Goal: Task Accomplishment & Management: Complete application form

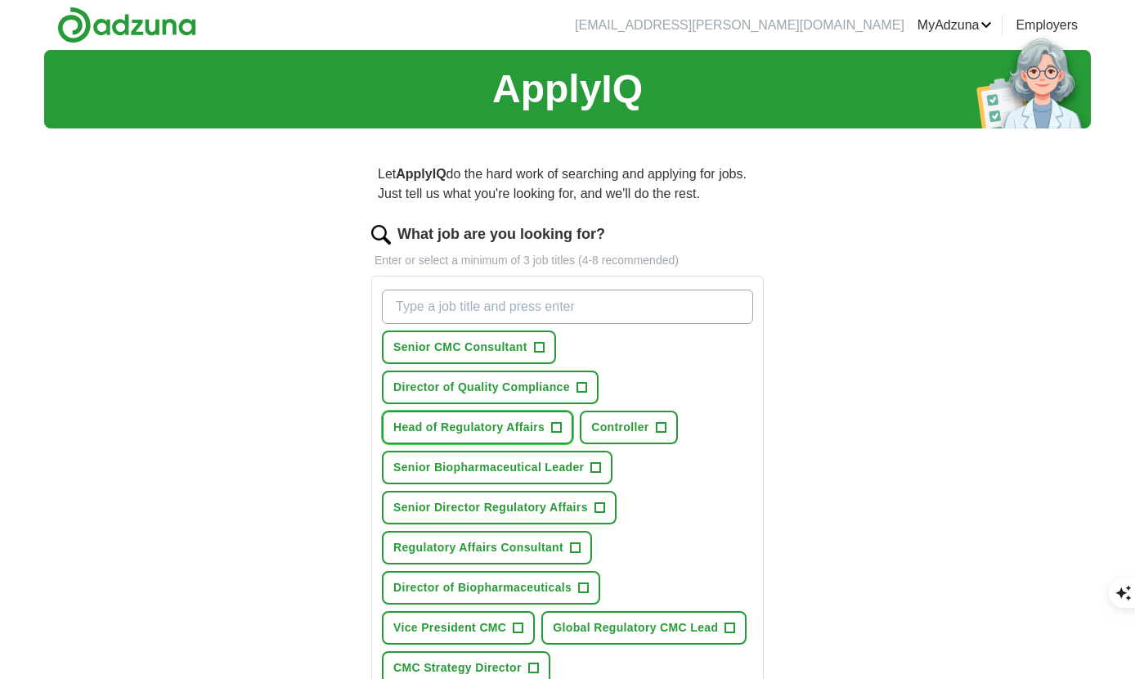
click at [485, 426] on span "Head of Regulatory Affairs" at bounding box center [468, 427] width 151 height 17
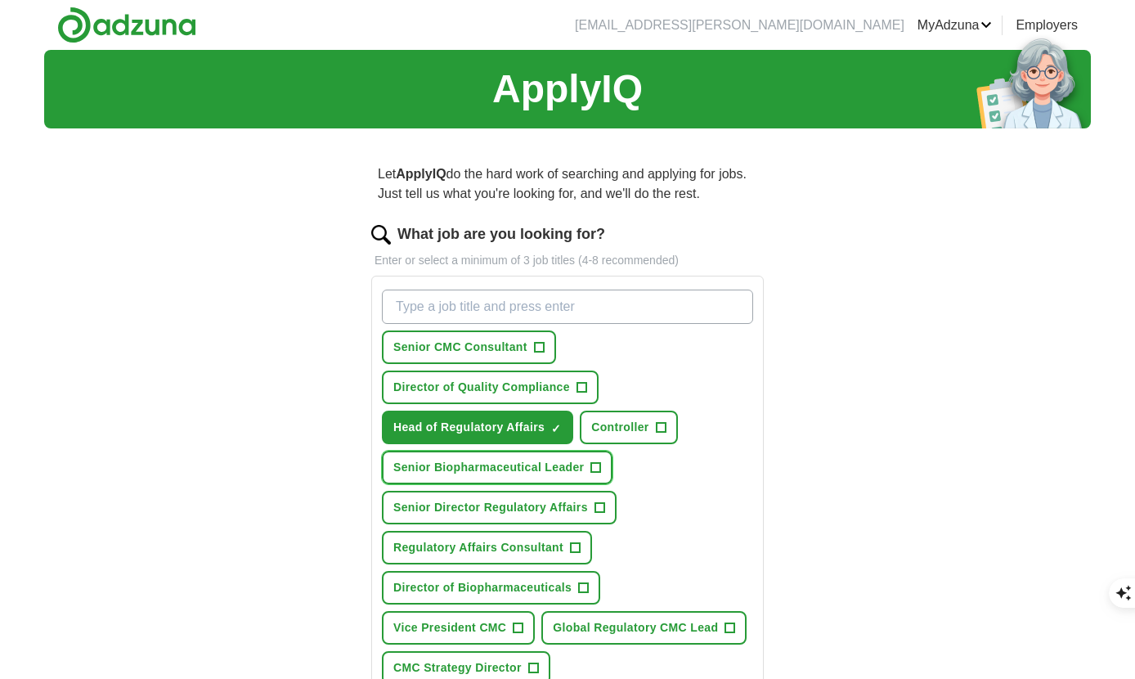
click at [496, 469] on span "Senior Biopharmaceutical Leader" at bounding box center [488, 467] width 191 height 17
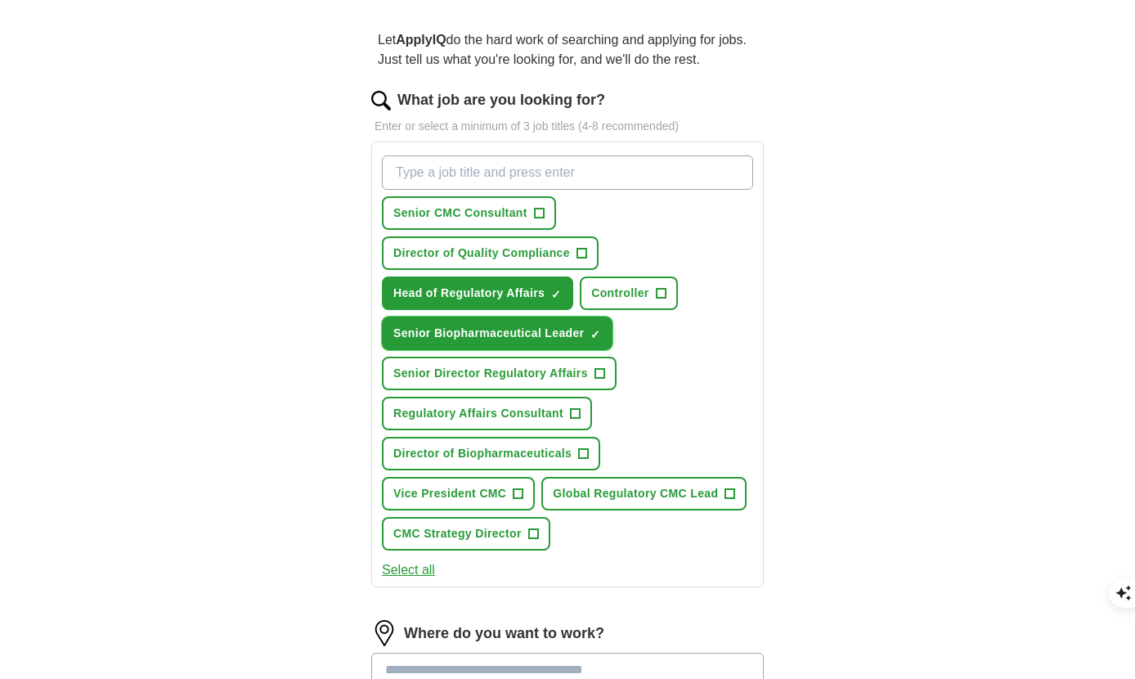
scroll to position [135, 0]
click at [460, 492] on span "Vice President CMC" at bounding box center [449, 492] width 113 height 17
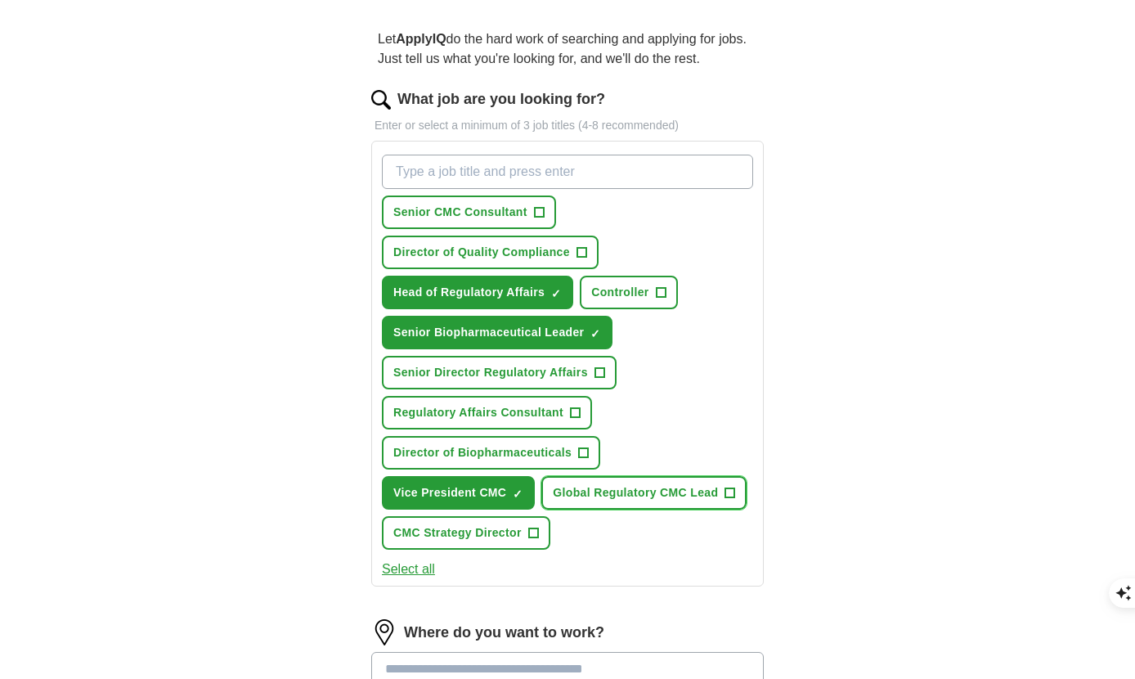
click at [625, 493] on span "Global Regulatory CMC Lead" at bounding box center [635, 492] width 165 height 17
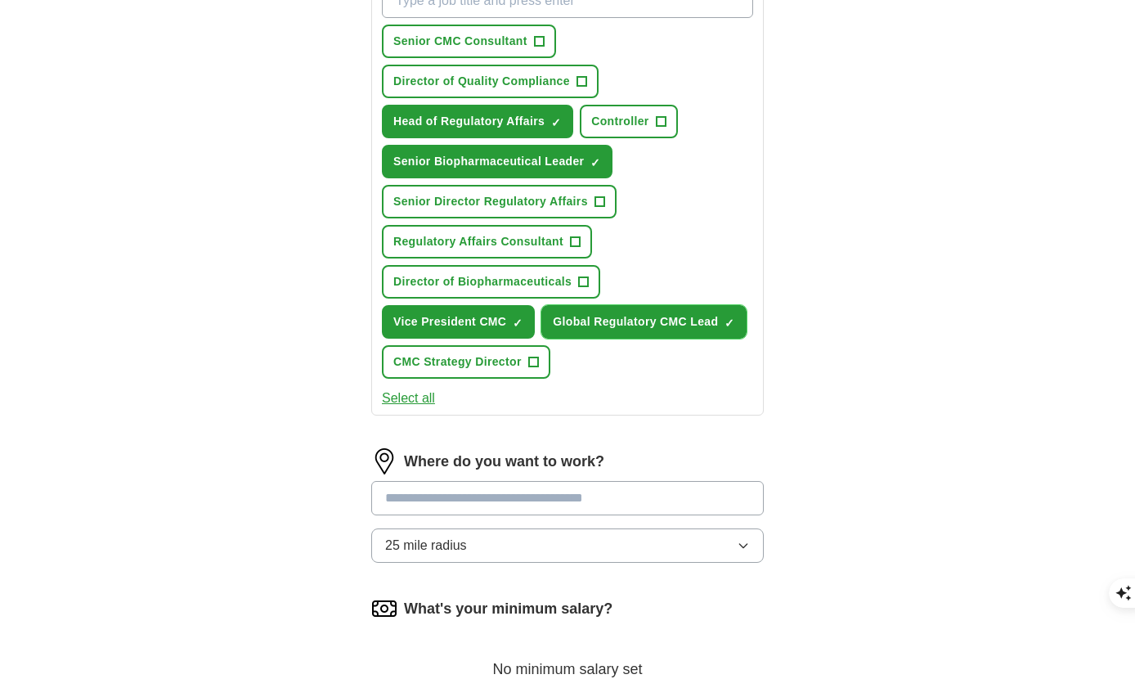
scroll to position [308, 0]
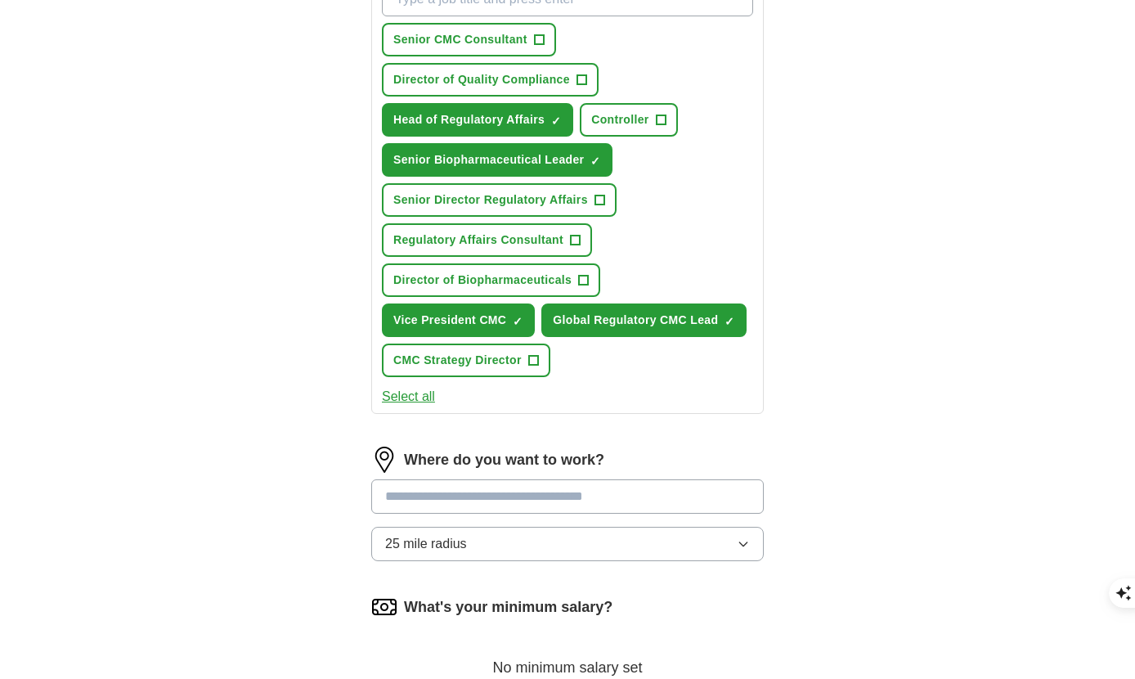
click at [443, 496] on input at bounding box center [567, 496] width 393 height 34
click at [746, 541] on div "Where do you want to work? 25 mile radius" at bounding box center [567, 511] width 393 height 128
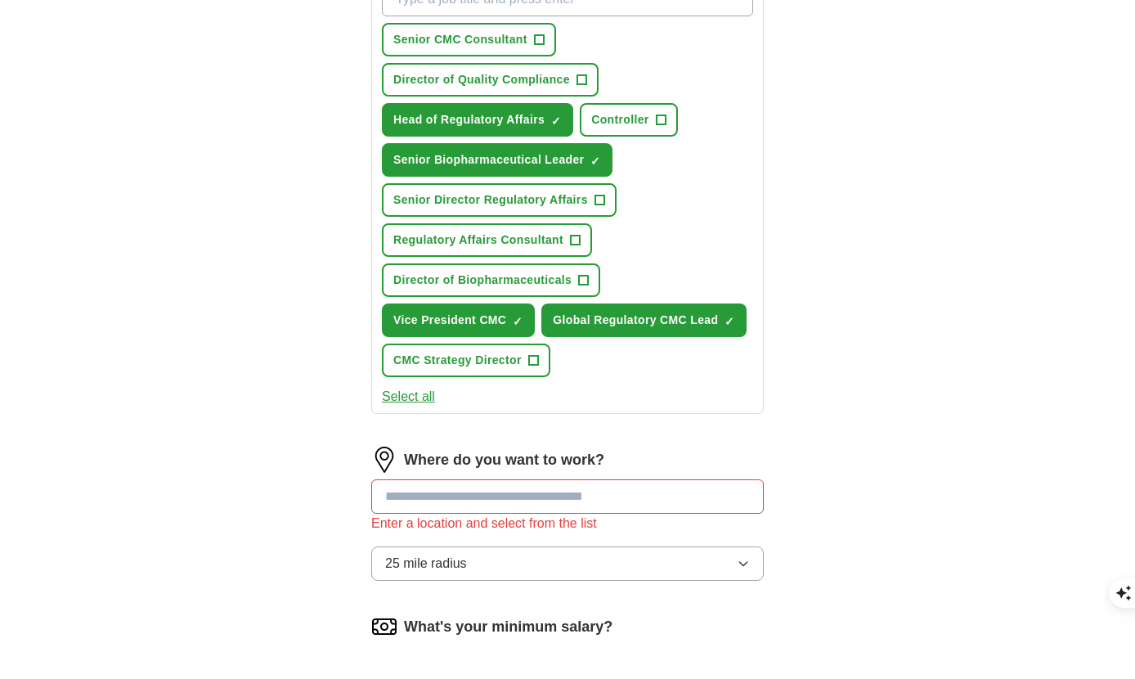
click at [424, 485] on input at bounding box center [567, 496] width 393 height 34
click at [327, 552] on div "Let ApplyIQ do the hard work of searching and applying for jobs. Just tell us w…" at bounding box center [567, 351] width 523 height 1035
click at [441, 528] on div "Enter a location and select from the list" at bounding box center [567, 524] width 393 height 20
drag, startPoint x: 457, startPoint y: 487, endPoint x: 315, endPoint y: 481, distance: 142.4
click at [316, 481] on div "Let ApplyIQ do the hard work of searching and applying for jobs. Just tell us w…" at bounding box center [567, 351] width 523 height 1035
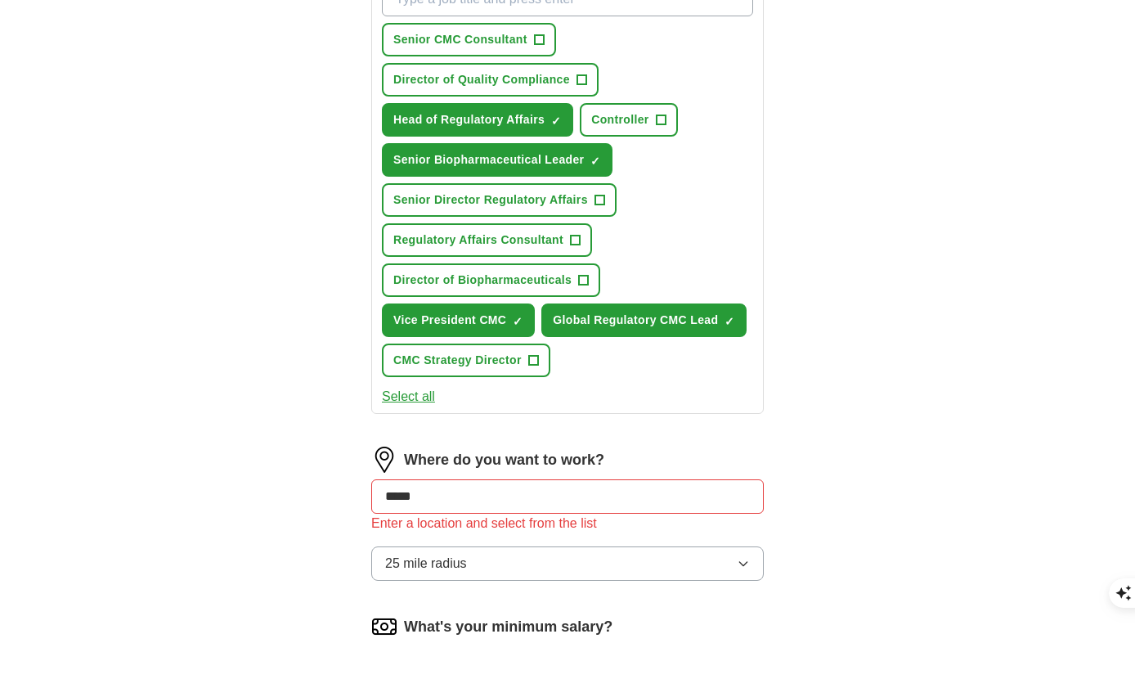
type input "******"
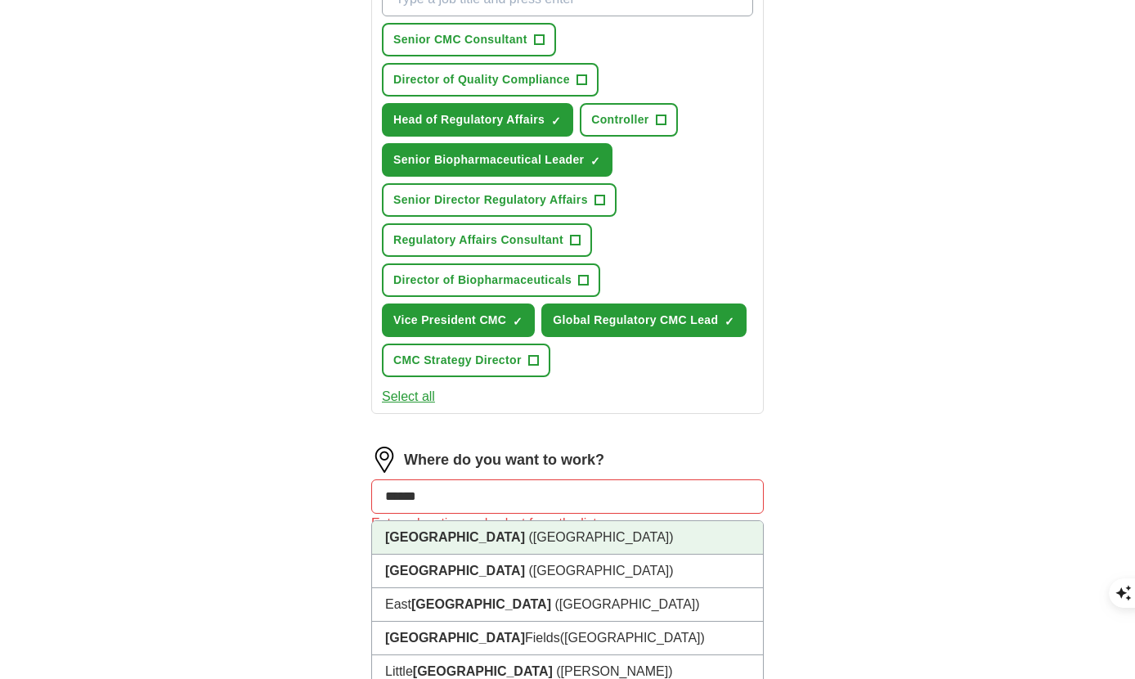
click at [410, 544] on strong "[GEOGRAPHIC_DATA]" at bounding box center [455, 537] width 140 height 14
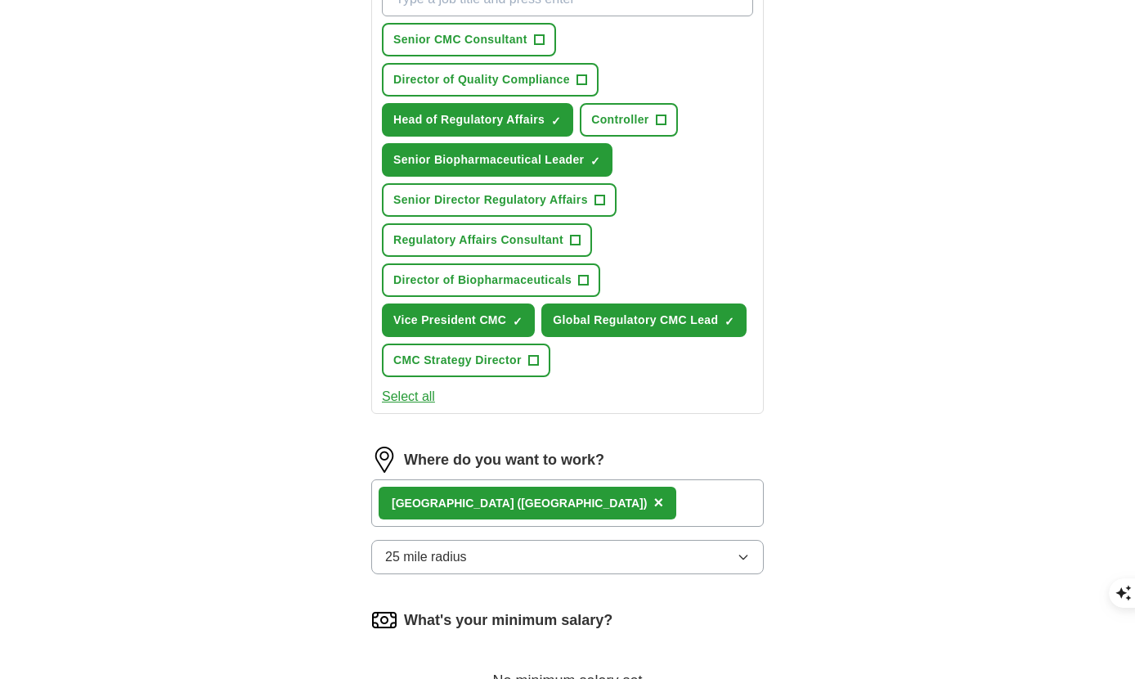
click at [495, 499] on div "[GEOGRAPHIC_DATA] ([GEOGRAPHIC_DATA]) ×" at bounding box center [567, 502] width 393 height 47
click at [495, 503] on div "[GEOGRAPHIC_DATA] ([GEOGRAPHIC_DATA]) ×" at bounding box center [567, 502] width 393 height 47
click at [496, 503] on div "[GEOGRAPHIC_DATA] ([GEOGRAPHIC_DATA]) ×" at bounding box center [567, 502] width 393 height 47
click at [500, 505] on div "[GEOGRAPHIC_DATA] ([GEOGRAPHIC_DATA]) ×" at bounding box center [567, 502] width 393 height 47
click at [473, 560] on button "25 mile radius" at bounding box center [567, 557] width 393 height 34
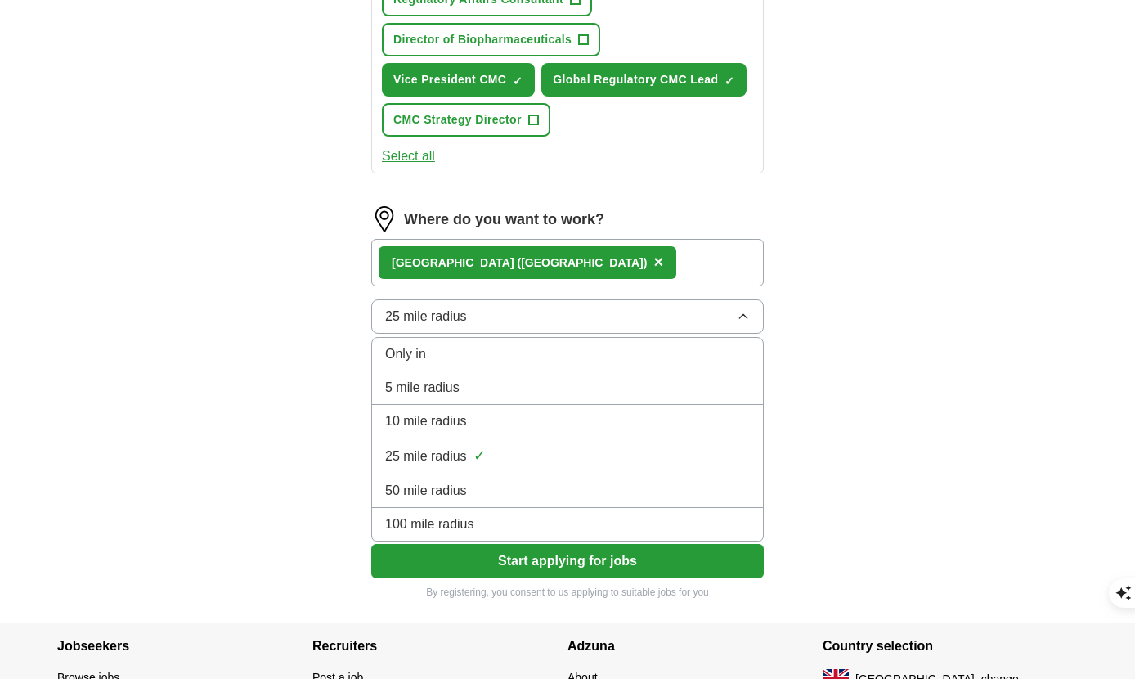
scroll to position [555, 0]
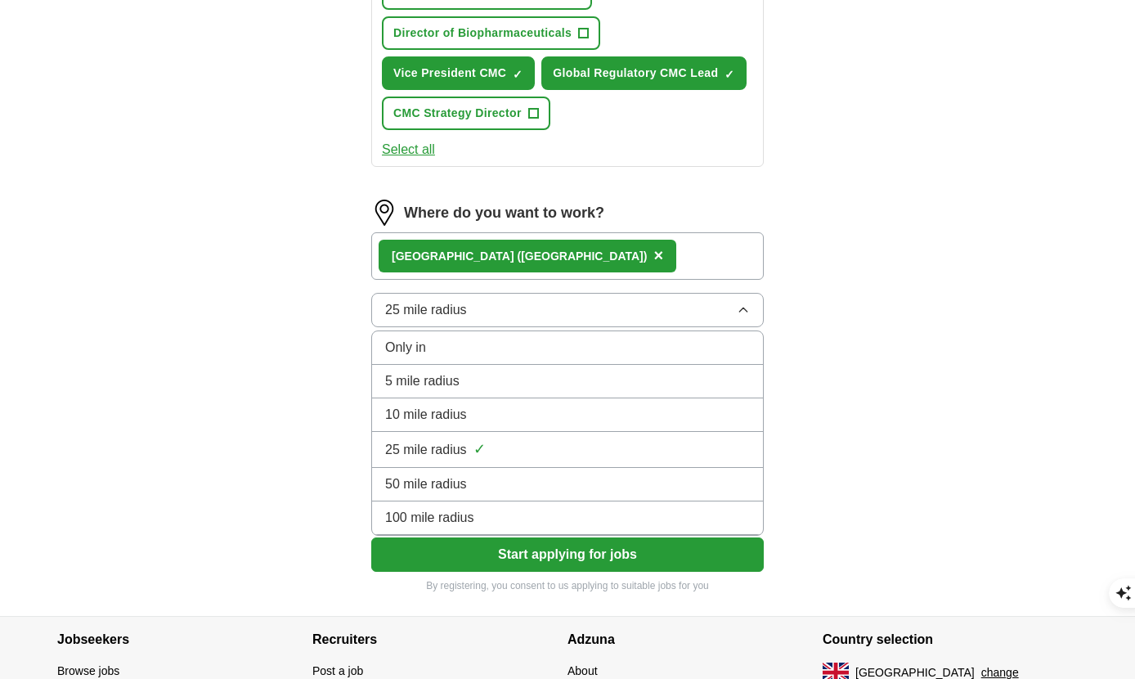
click at [482, 514] on div "100 mile radius" at bounding box center [567, 518] width 365 height 20
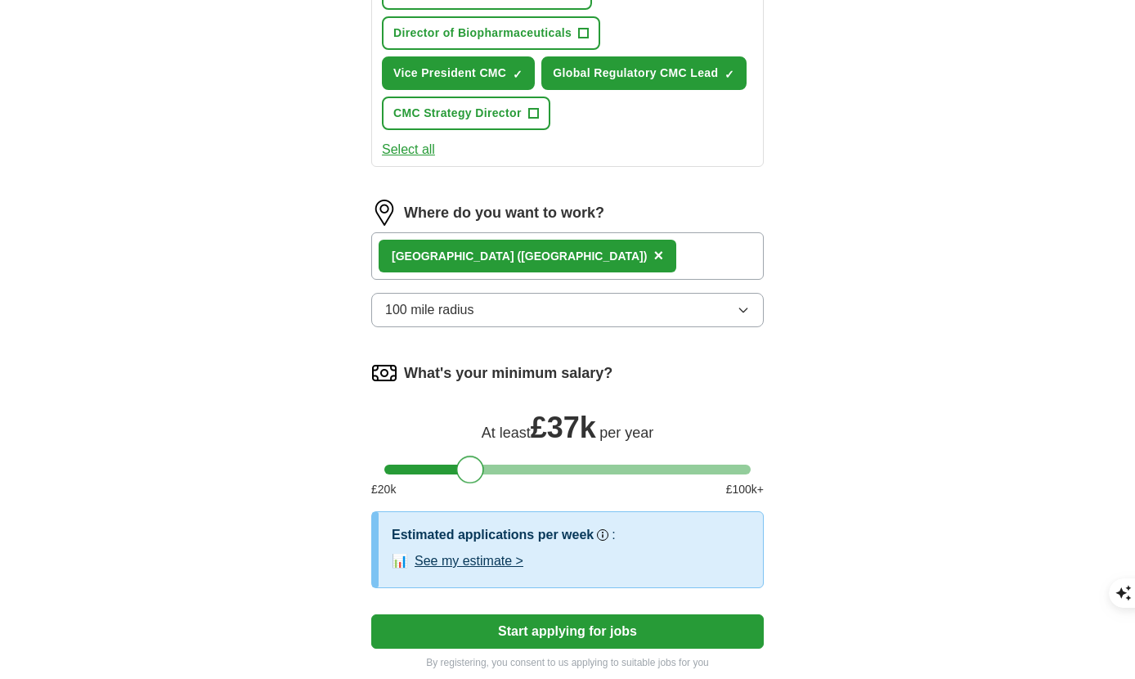
click at [469, 465] on div at bounding box center [567, 470] width 366 height 10
drag, startPoint x: 468, startPoint y: 465, endPoint x: 727, endPoint y: 474, distance: 259.4
click at [735, 468] on div at bounding box center [737, 470] width 28 height 28
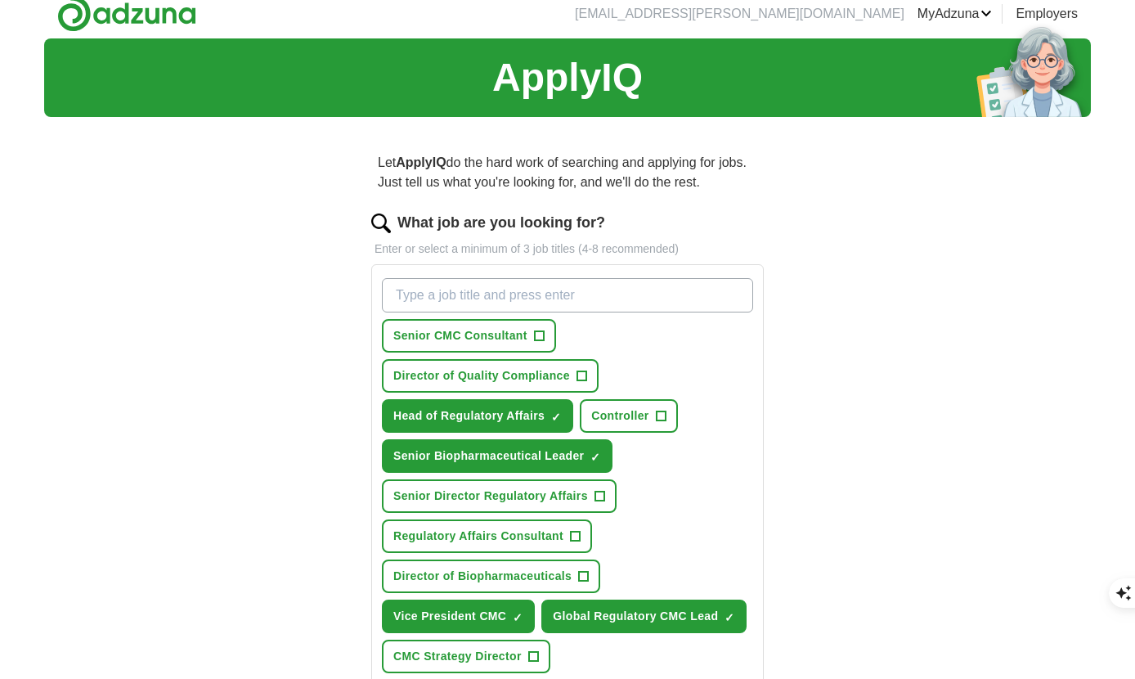
scroll to position [0, 0]
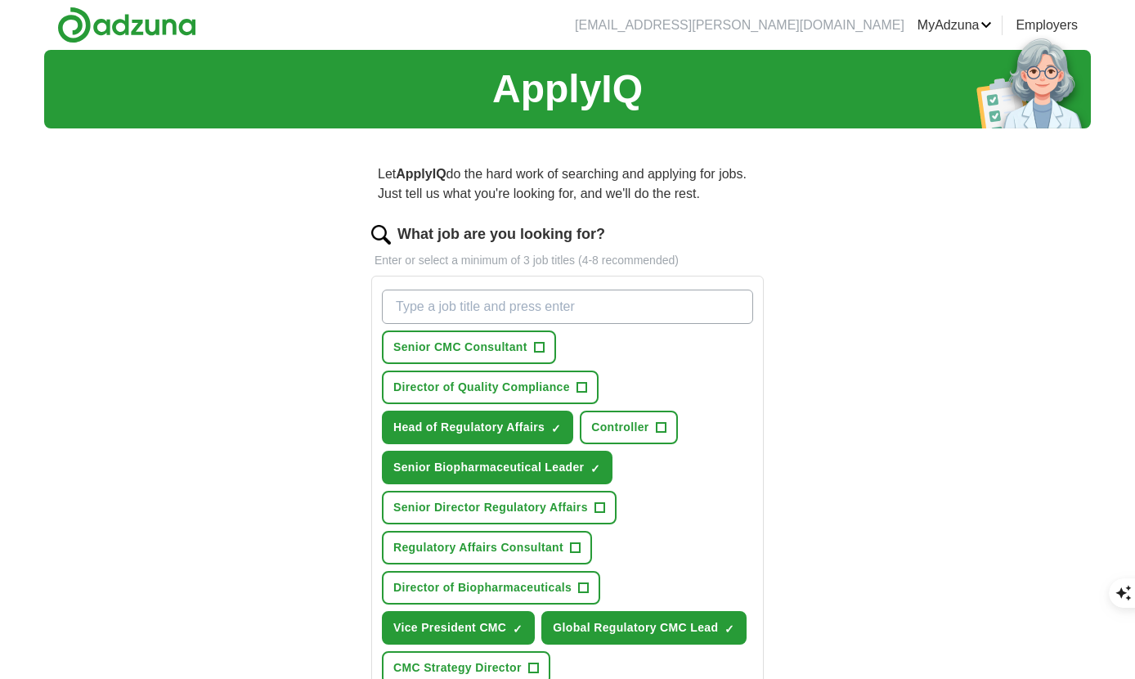
click at [441, 309] on input "What job are you looking for?" at bounding box center [567, 307] width 371 height 34
type input "Vice President"
click at [644, 344] on div "Vice President Senior CMC Consultant + Director of Quality Compliance + Head of…" at bounding box center [568, 487] width 378 height 408
click at [654, 348] on div "Vice President Press return to add title Senior CMC Consultant + Director of Qu…" at bounding box center [568, 487] width 378 height 408
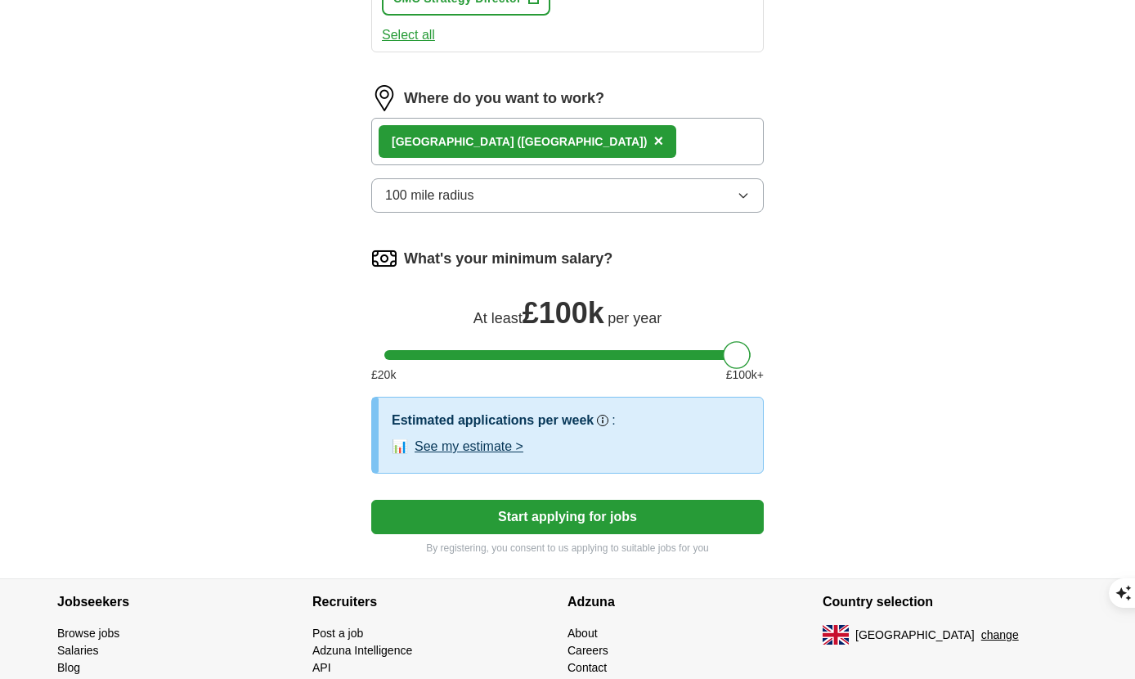
scroll to position [676, 0]
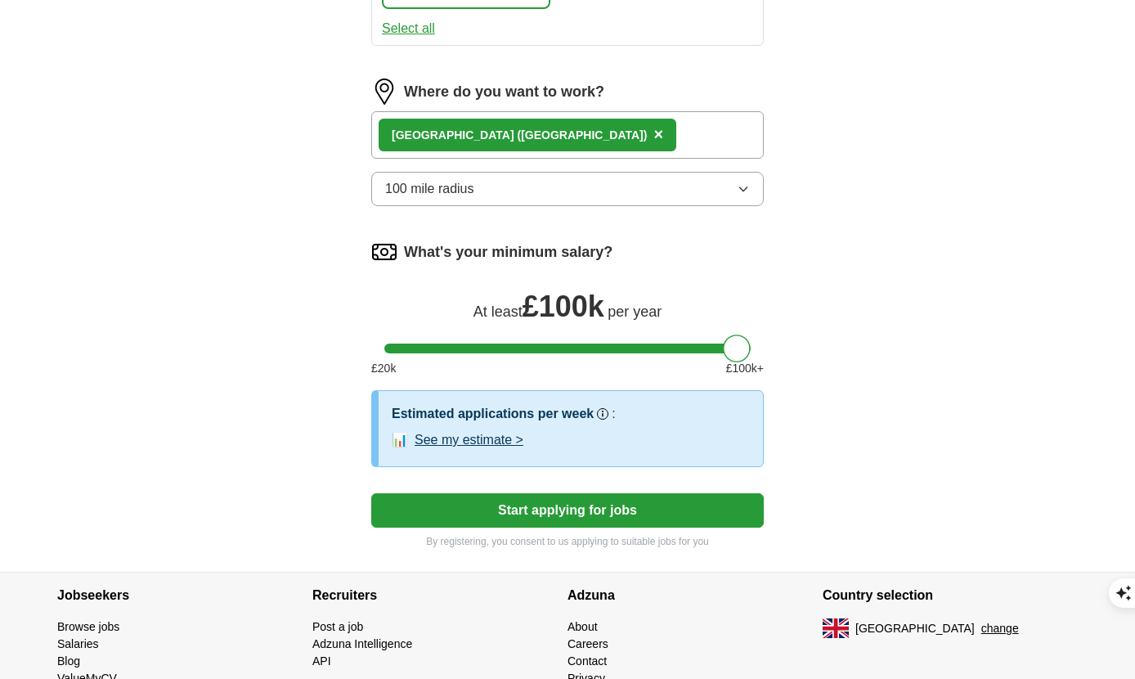
click at [573, 511] on button "Start applying for jobs" at bounding box center [567, 510] width 393 height 34
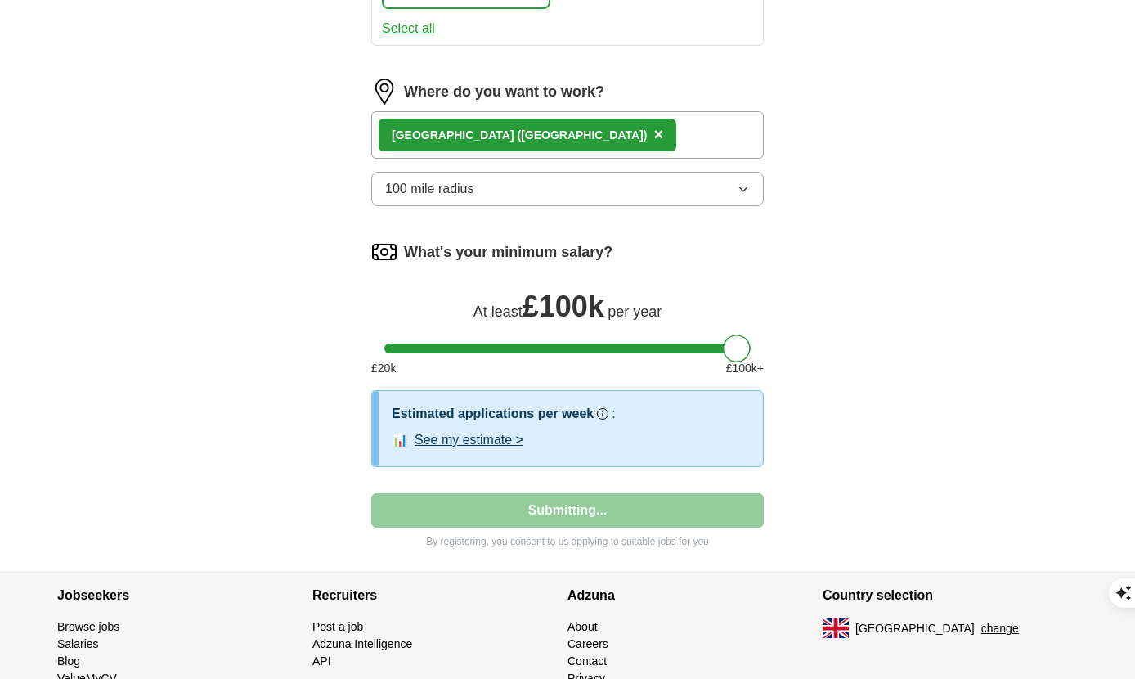
select select "**"
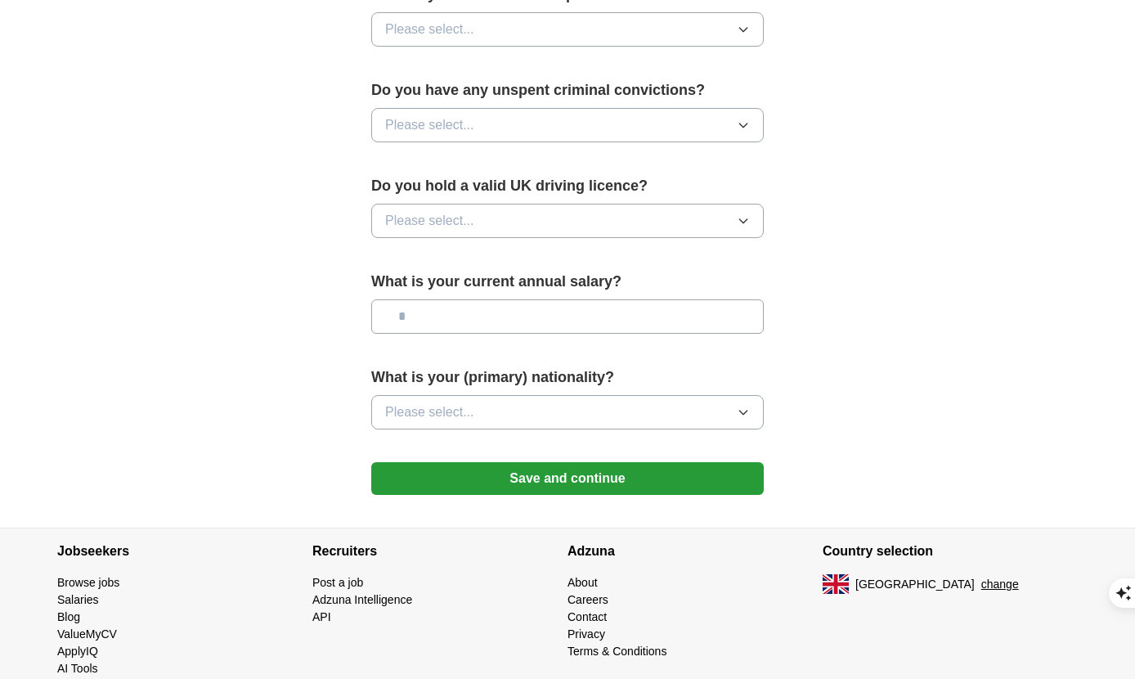
scroll to position [0, 0]
